Goal: Navigation & Orientation: Find specific page/section

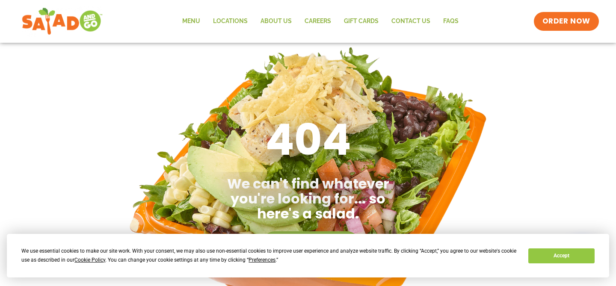
click at [78, 17] on img at bounding box center [62, 21] width 81 height 31
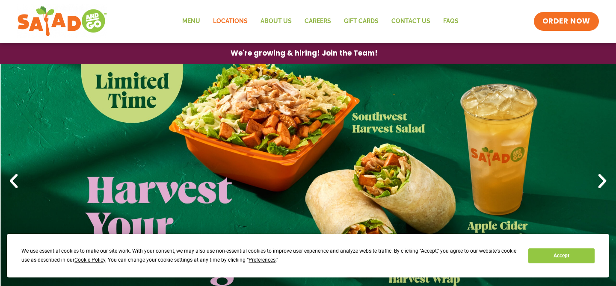
click at [240, 22] on link "Locations" at bounding box center [231, 22] width 48 height 20
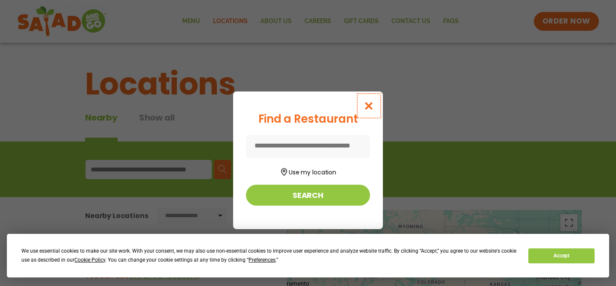
click at [376, 107] on button "Close modal" at bounding box center [369, 106] width 28 height 29
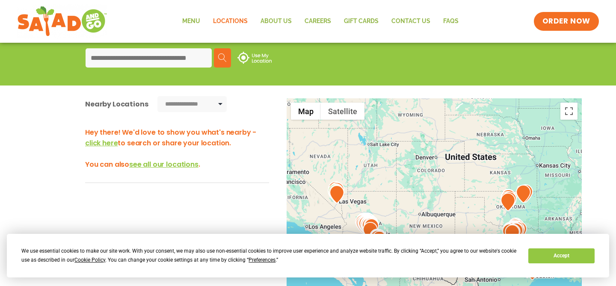
scroll to position [112, 0]
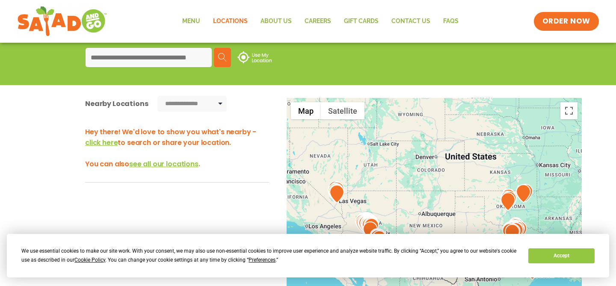
click at [180, 58] on input at bounding box center [149, 57] width 126 height 19
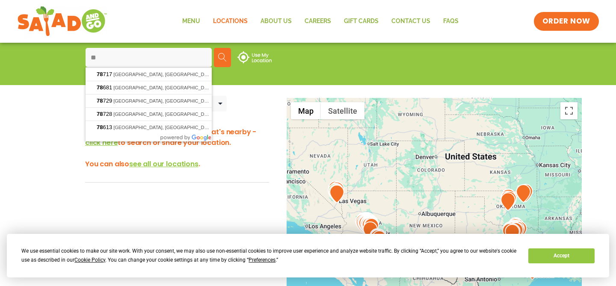
type input "*****"
click at [225, 56] on img at bounding box center [222, 57] width 9 height 9
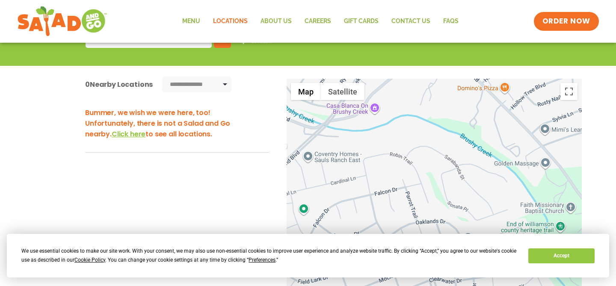
scroll to position [138, 0]
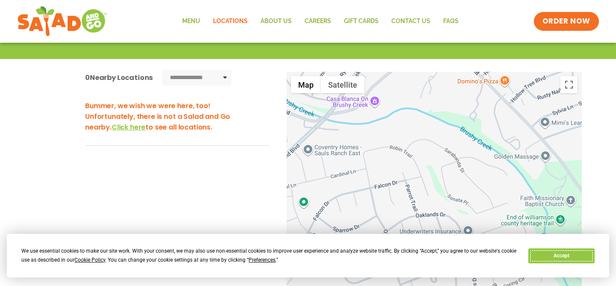
click at [573, 258] on button "Accept" at bounding box center [562, 256] width 66 height 15
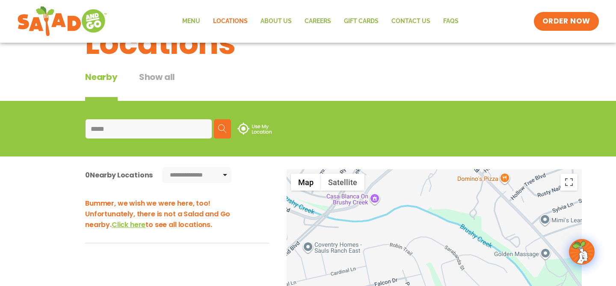
scroll to position [0, 0]
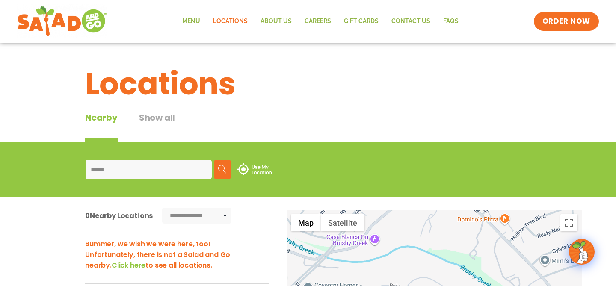
click at [152, 123] on button "Show all" at bounding box center [157, 126] width 36 height 30
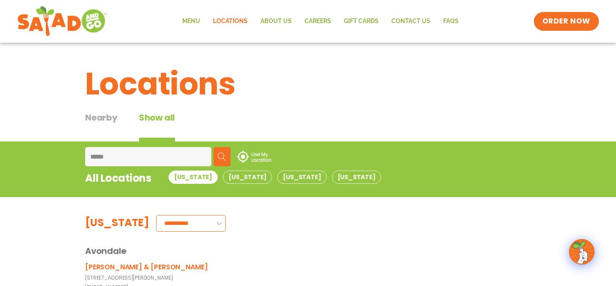
click at [108, 117] on div "Nearby" at bounding box center [101, 126] width 33 height 30
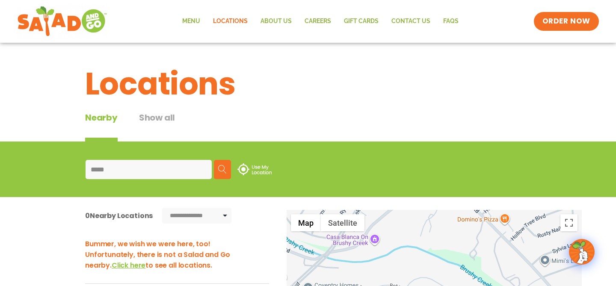
click at [159, 114] on button "Show all" at bounding box center [157, 126] width 36 height 30
